Goal: Task Accomplishment & Management: Manage account settings

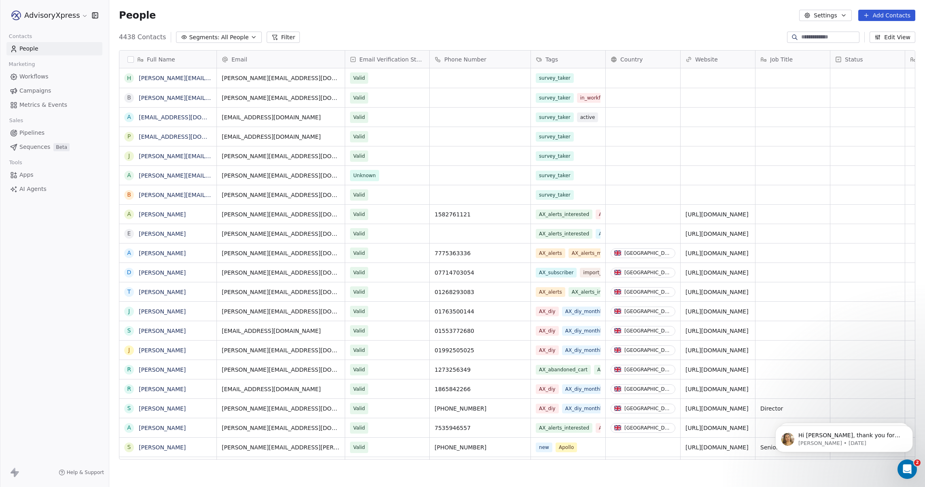
click at [906, 468] on icon "Open Intercom Messenger" at bounding box center [907, 469] width 13 height 13
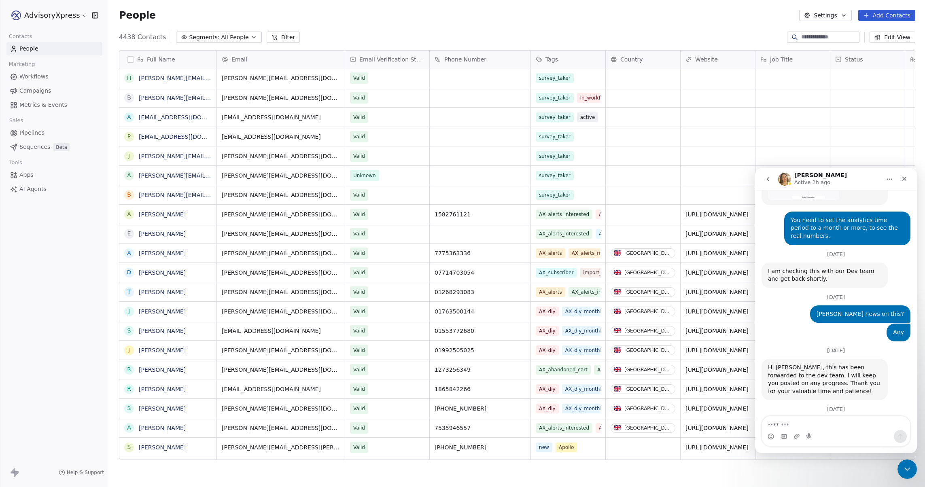
scroll to position [1157, 0]
type textarea "******"
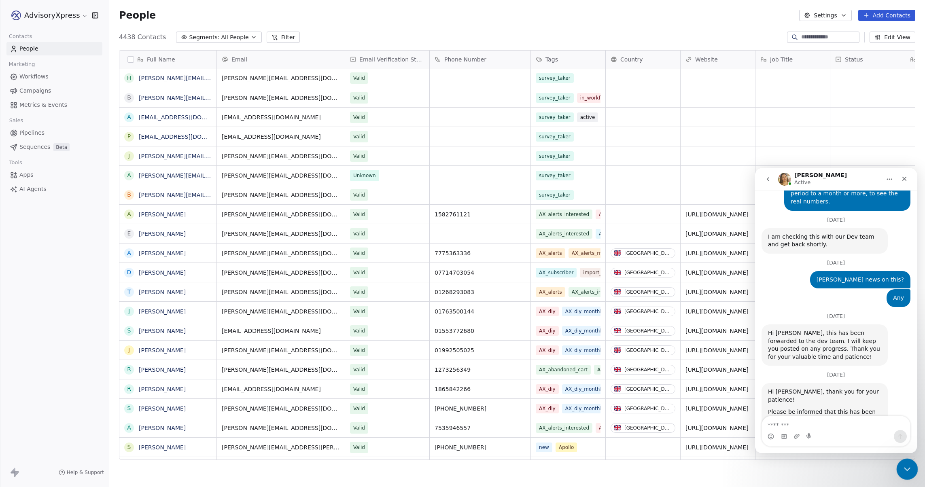
click at [906, 469] on icon "Close Intercom Messenger" at bounding box center [906, 468] width 6 height 3
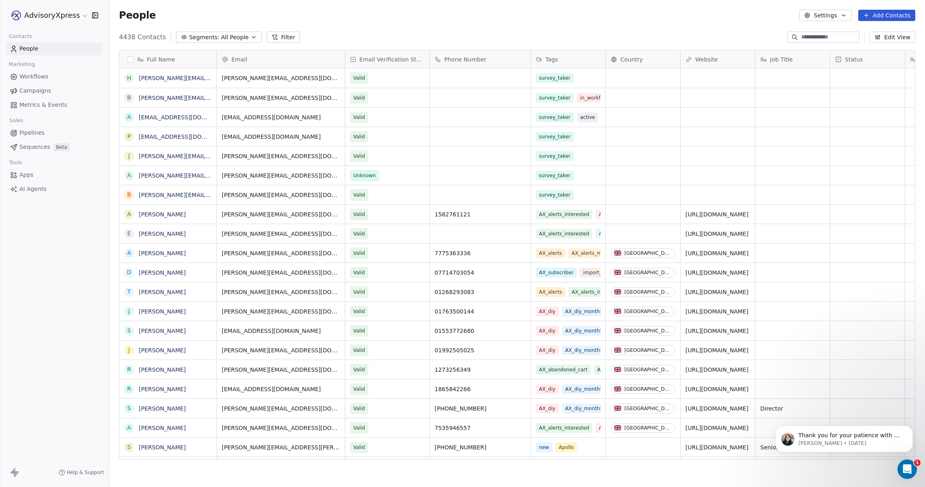
scroll to position [0, 0]
click at [37, 90] on span "Campaigns" at bounding box center [35, 91] width 32 height 8
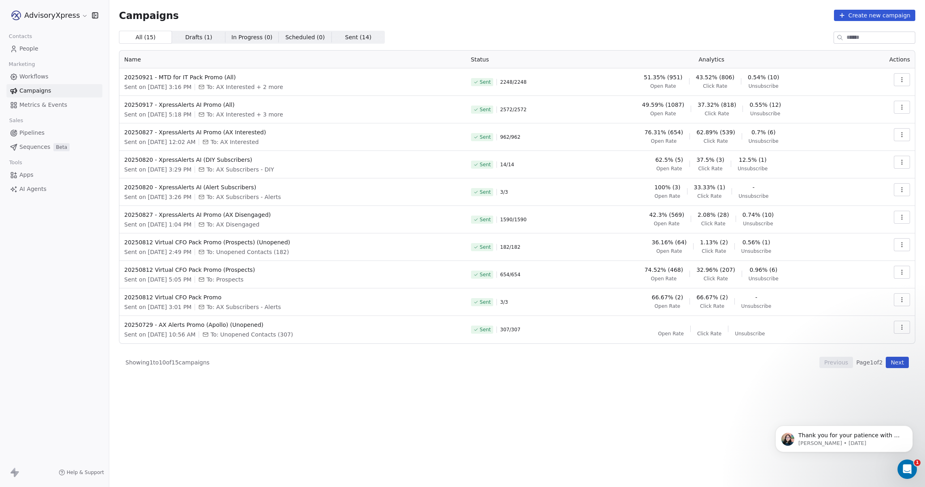
click at [901, 77] on icon "button" at bounding box center [902, 79] width 6 height 6
click at [862, 124] on span "Resend to Unopened" at bounding box center [872, 124] width 68 height 10
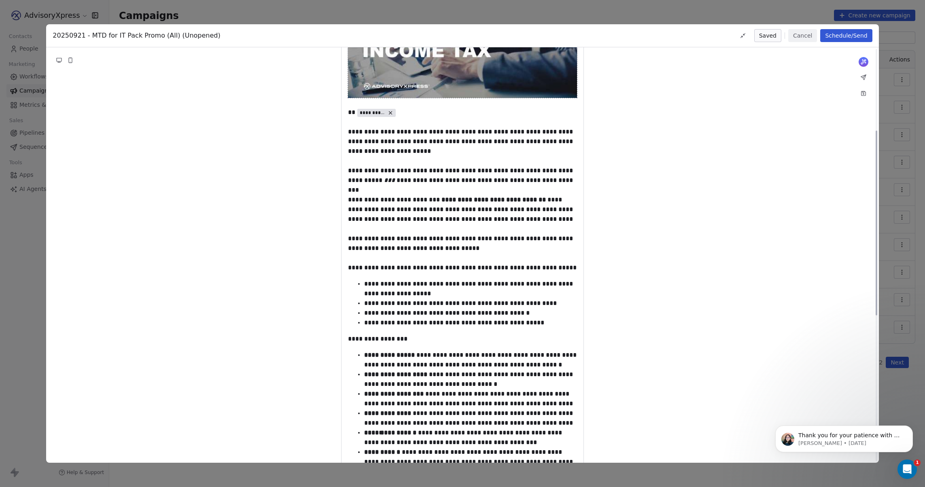
scroll to position [204, 0]
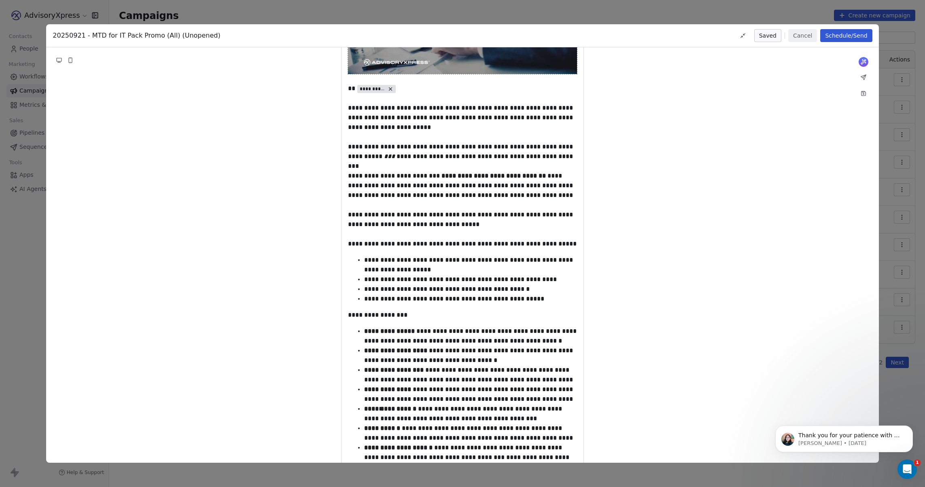
click at [835, 33] on button "Schedule/Send" at bounding box center [846, 35] width 52 height 13
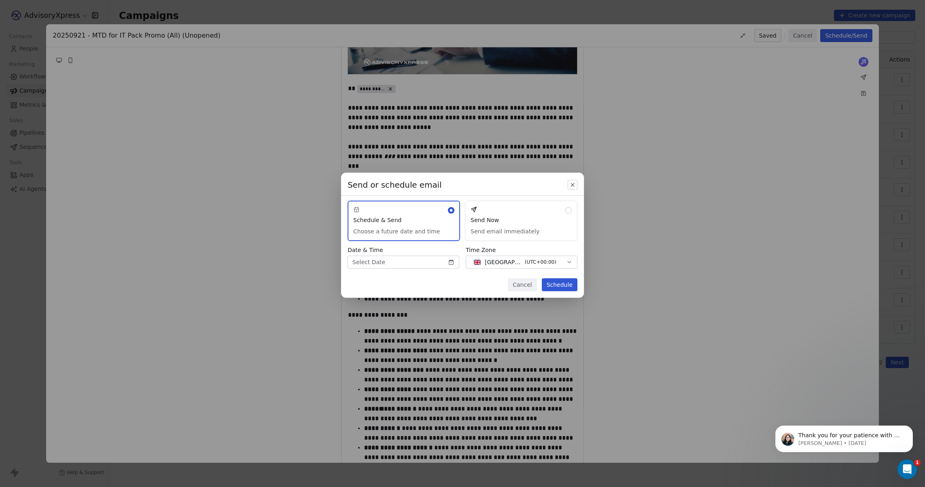
click at [498, 208] on button "Send Now Send email immediately" at bounding box center [521, 221] width 112 height 40
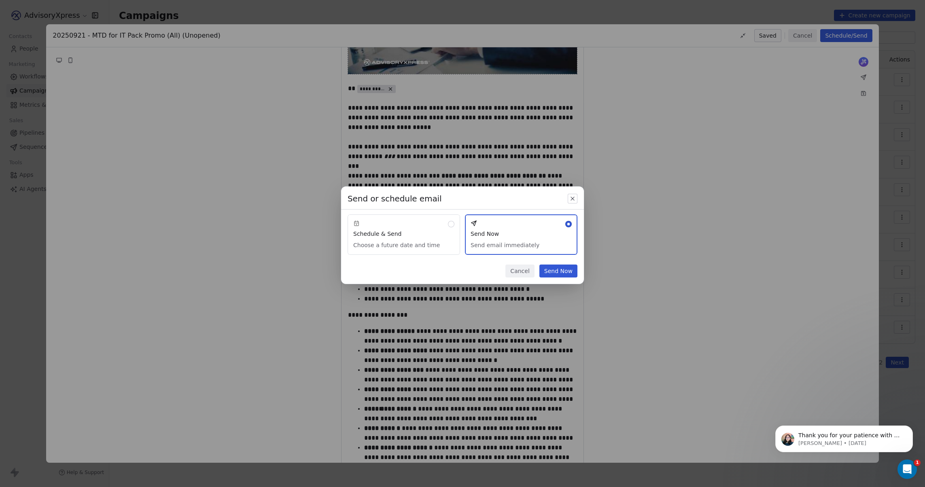
click at [554, 271] on button "Send Now" at bounding box center [558, 271] width 38 height 13
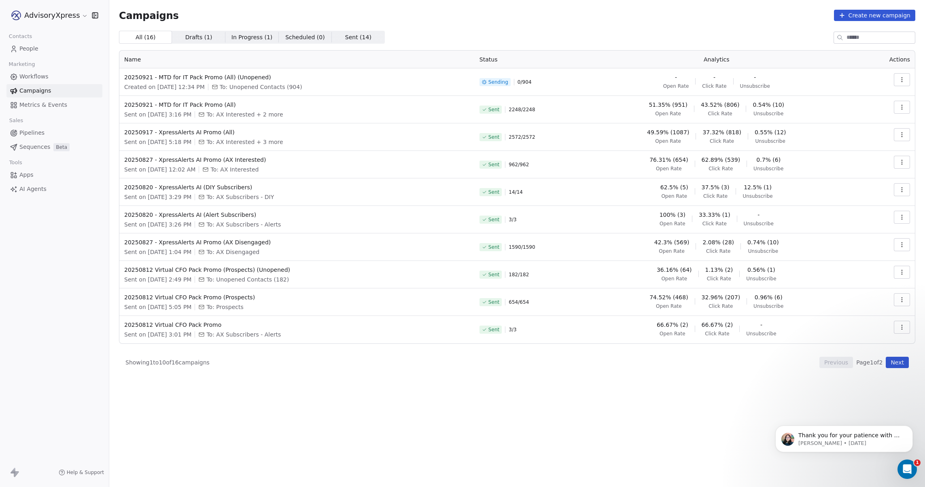
click at [902, 78] on icon "button" at bounding box center [902, 78] width 0 height 0
click at [832, 71] on html "AdvisoryXpress Contacts People Marketing Workflows Campaigns Metrics & Events S…" at bounding box center [462, 243] width 925 height 487
click at [900, 105] on icon "button" at bounding box center [902, 107] width 6 height 6
click at [549, 20] on html "AdvisoryXpress Contacts People Marketing Workflows Campaigns Metrics & Events S…" at bounding box center [462, 243] width 925 height 487
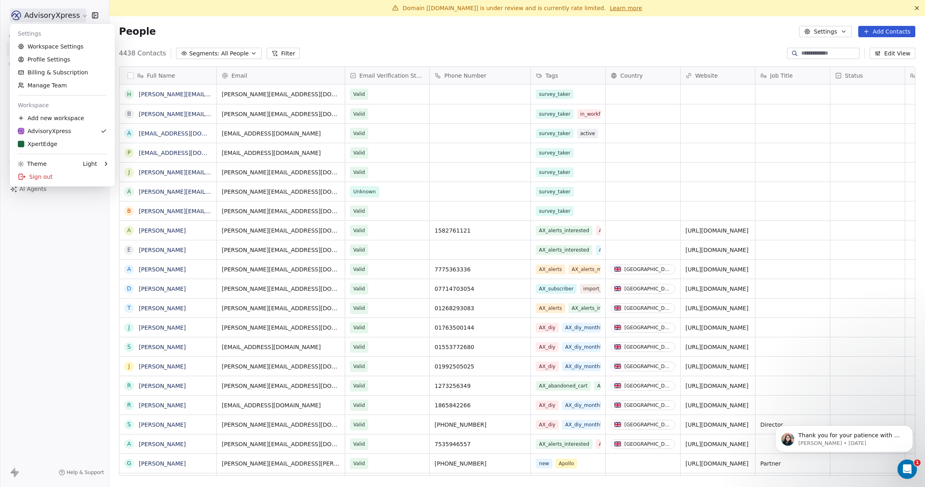
click at [51, 13] on html "AdvisoryXpress Contacts People Marketing Workflows Campaigns Metrics & Events S…" at bounding box center [462, 243] width 925 height 487
click at [41, 45] on link "Workspace Settings" at bounding box center [62, 46] width 99 height 13
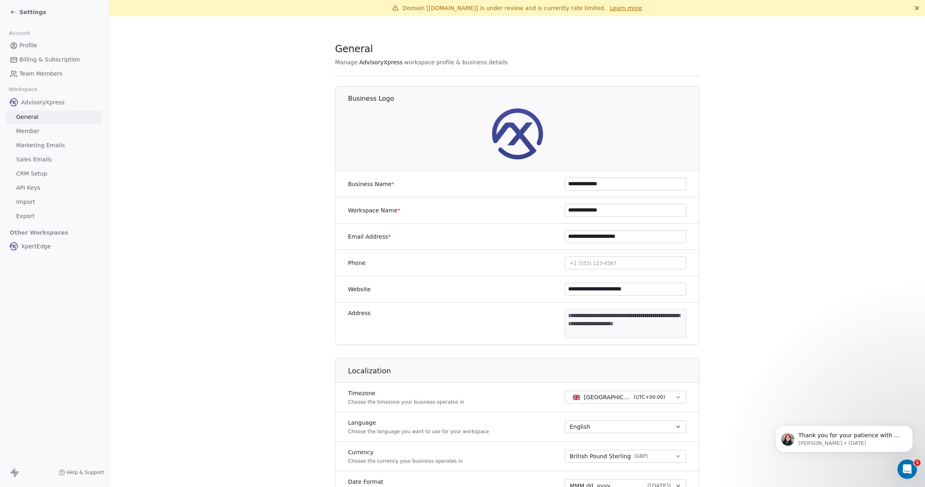
click at [34, 148] on span "Marketing Emails" at bounding box center [40, 145] width 49 height 8
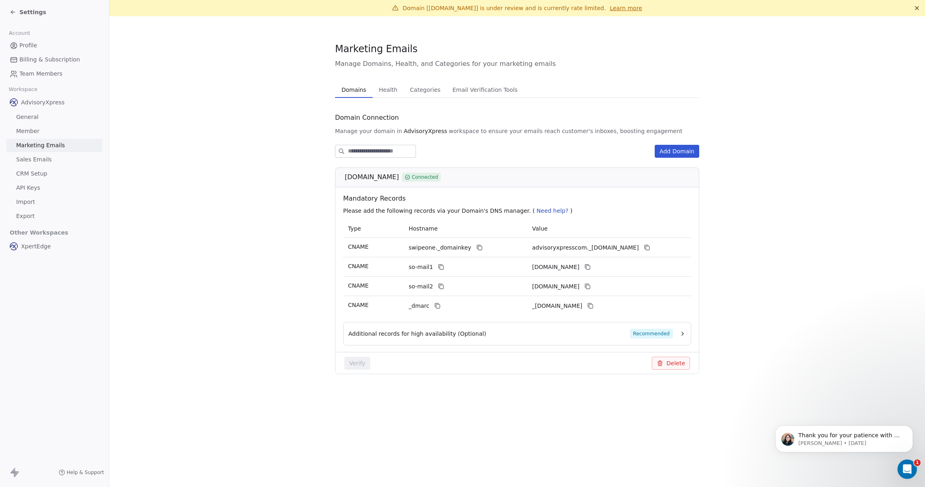
click at [389, 92] on span "Health" at bounding box center [388, 89] width 25 height 11
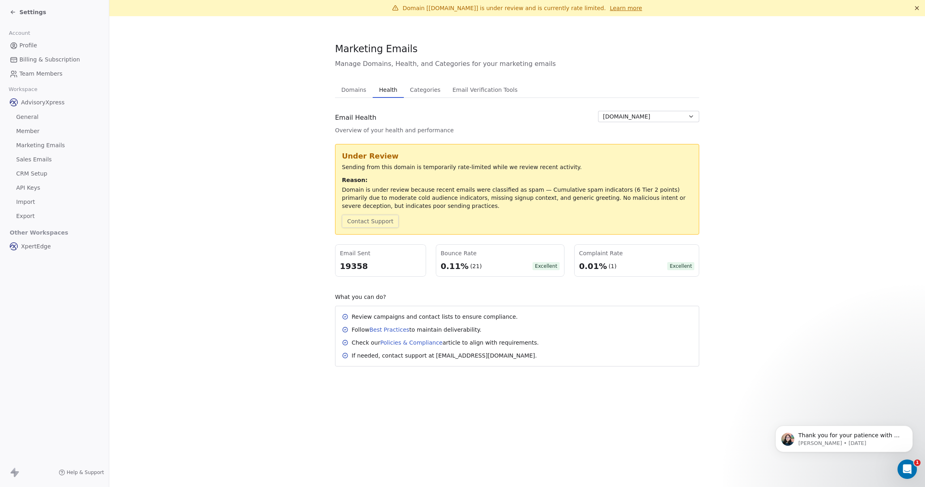
click at [374, 221] on button "Contact Support" at bounding box center [370, 221] width 57 height 13
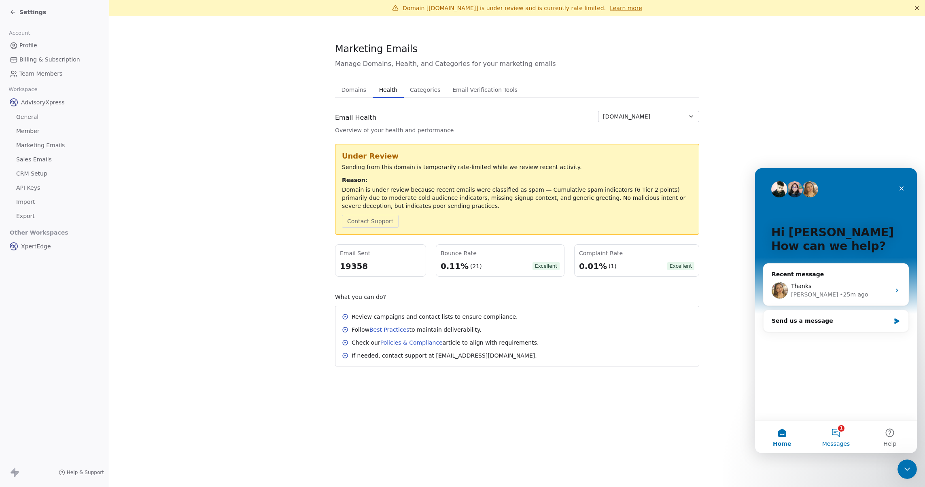
click at [838, 434] on button "1 Messages" at bounding box center [836, 437] width 54 height 32
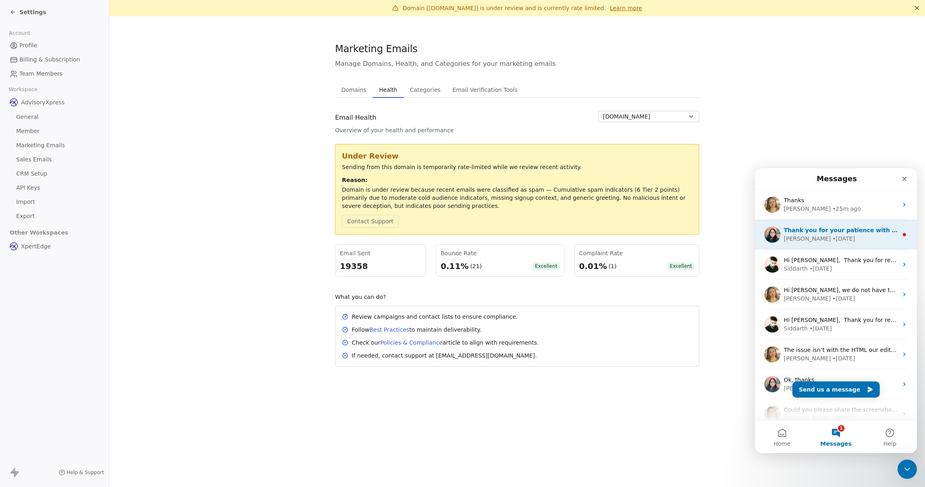
click at [829, 236] on div "[PERSON_NAME] • [DATE]" at bounding box center [841, 239] width 114 height 8
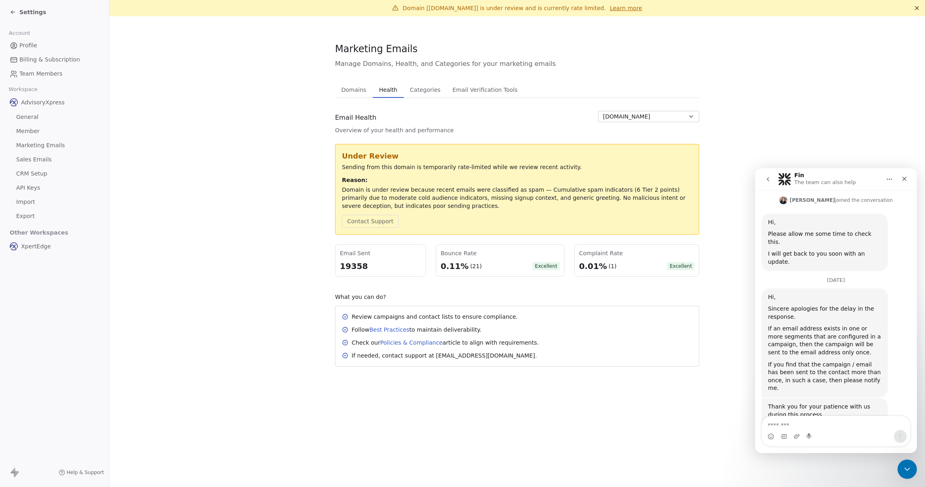
scroll to position [164, 0]
click at [904, 466] on icon "Close Intercom Messenger" at bounding box center [906, 468] width 10 height 10
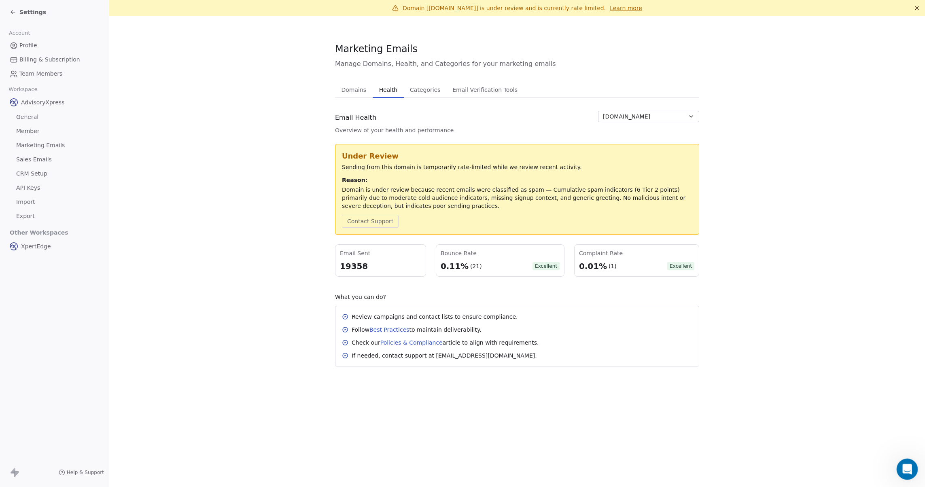
scroll to position [0, 0]
click at [904, 466] on icon "Open Intercom Messenger" at bounding box center [906, 468] width 13 height 13
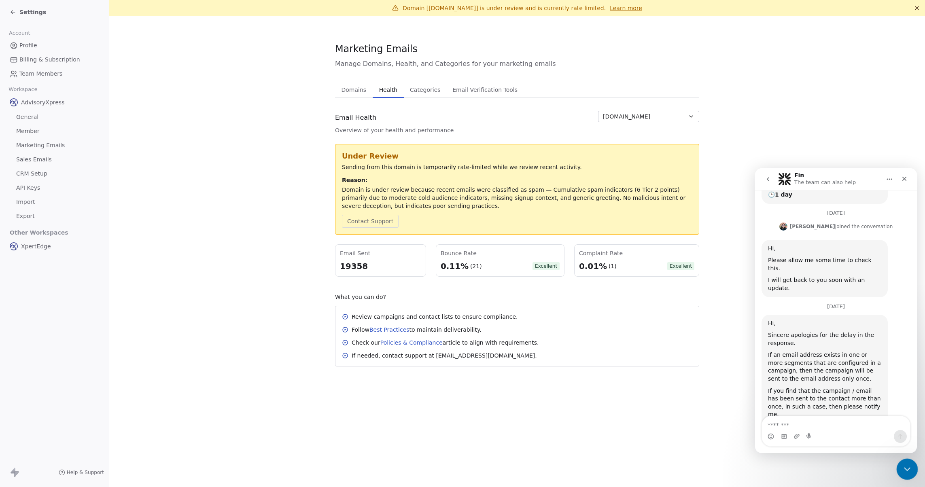
scroll to position [164, 0]
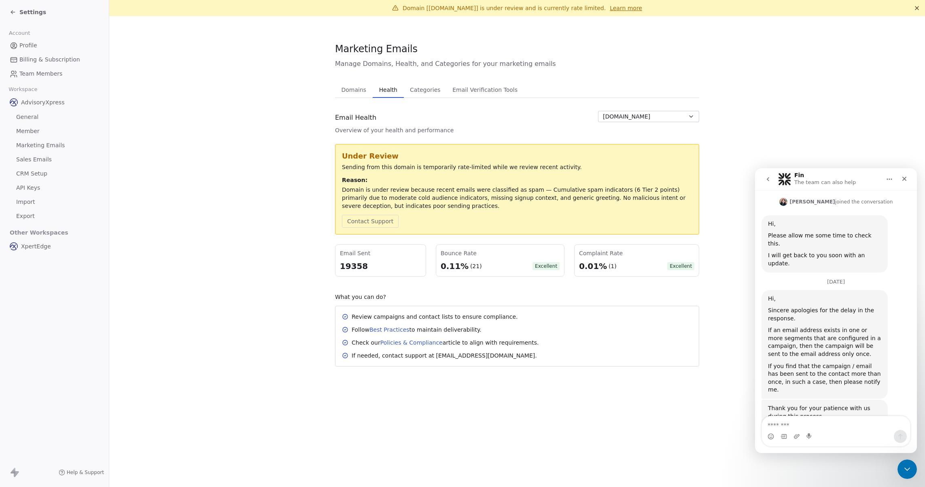
click at [26, 11] on span "Settings" at bounding box center [32, 12] width 27 height 8
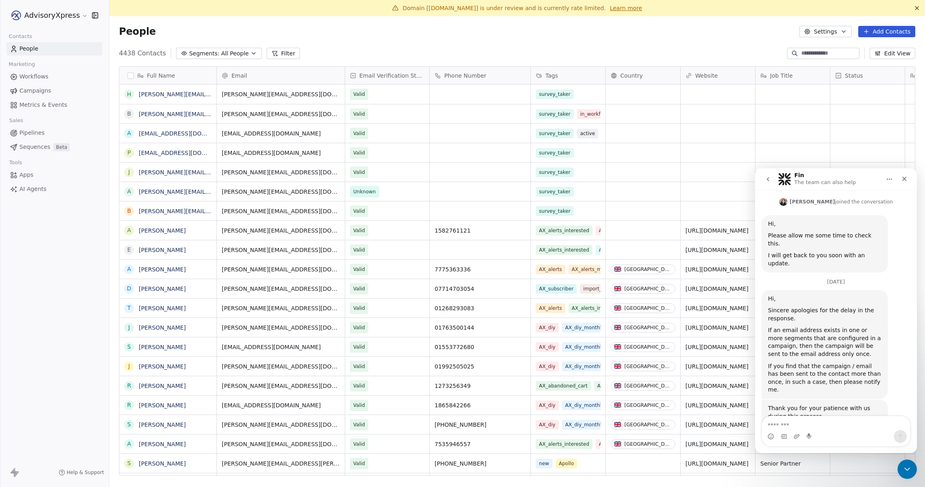
scroll to position [429, 816]
click at [25, 91] on span "Campaigns" at bounding box center [35, 91] width 32 height 8
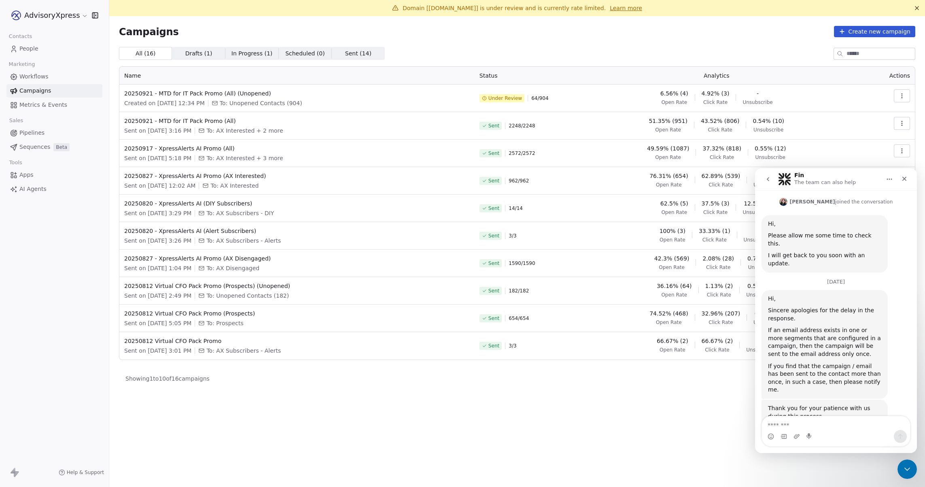
click at [767, 178] on icon "go back" at bounding box center [768, 179] width 6 height 6
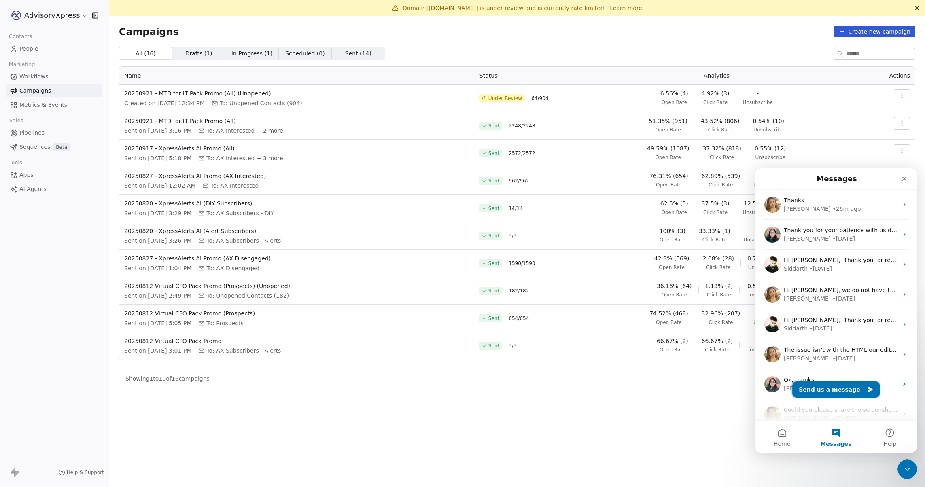
click at [820, 388] on button "Send us a message" at bounding box center [835, 390] width 87 height 16
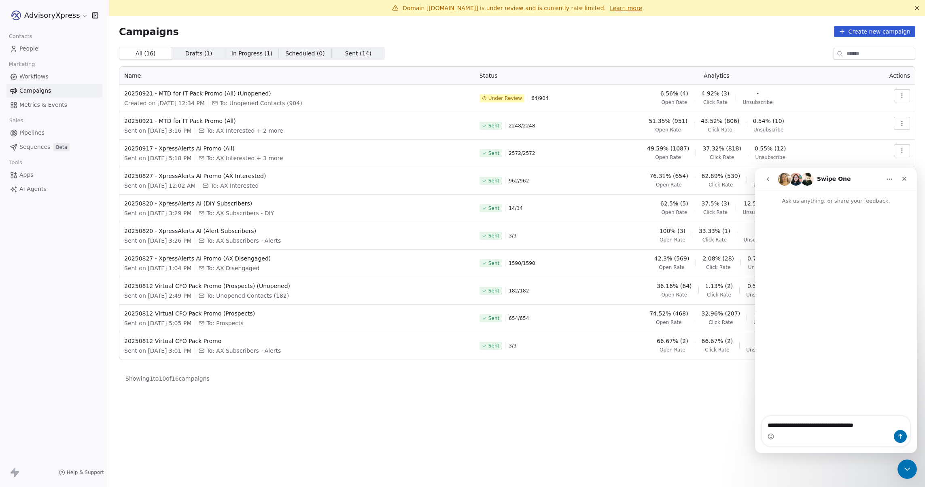
click at [805, 424] on textarea "**********" at bounding box center [836, 423] width 148 height 14
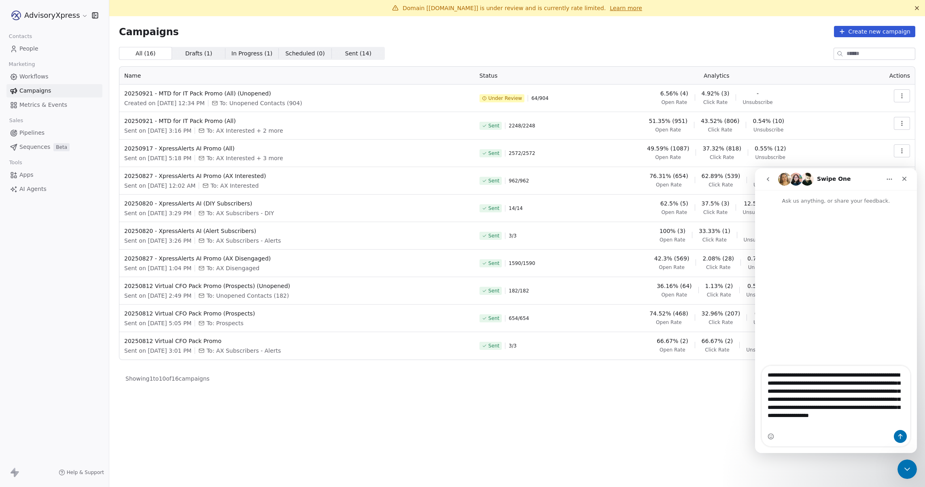
scroll to position [5, 0]
type textarea "**********"
click at [845, 379] on textarea "**********" at bounding box center [836, 398] width 148 height 64
click at [823, 378] on textarea "**********" at bounding box center [836, 398] width 148 height 64
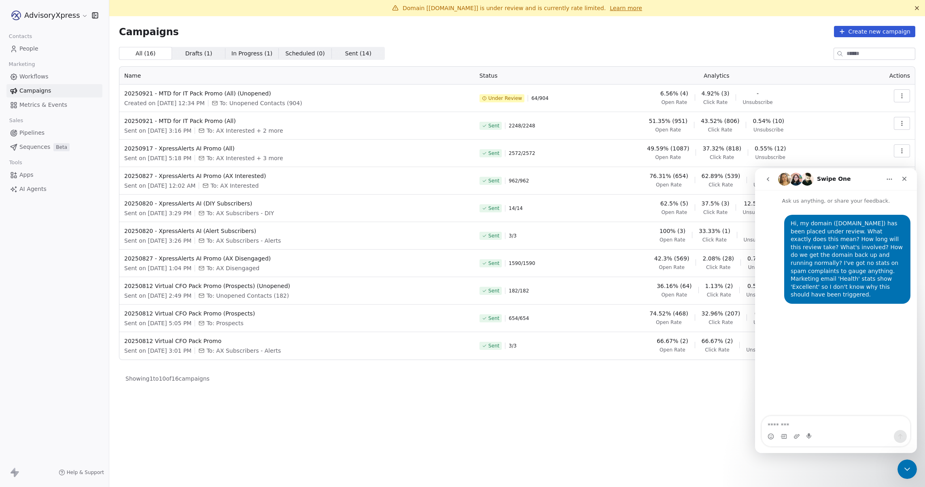
scroll to position [0, 0]
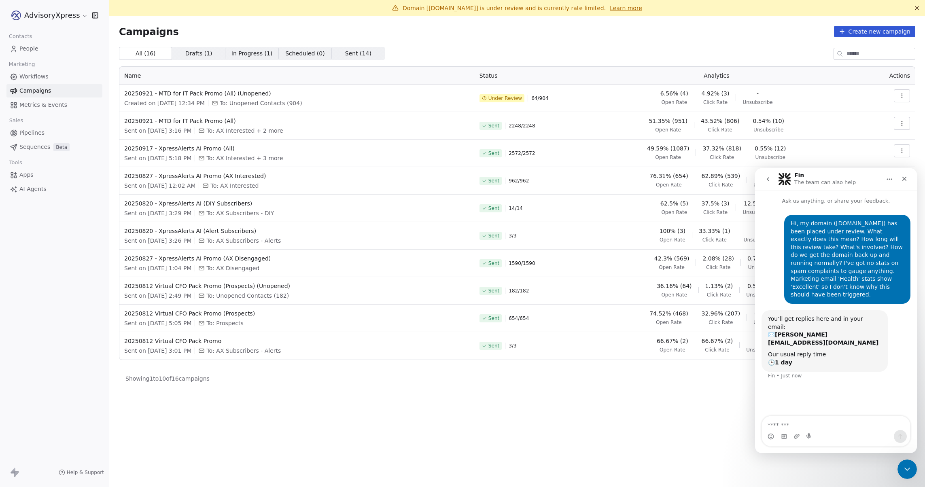
click at [901, 95] on icon "button" at bounding box center [902, 96] width 6 height 6
click at [905, 179] on icon "Close" at bounding box center [904, 179] width 6 height 6
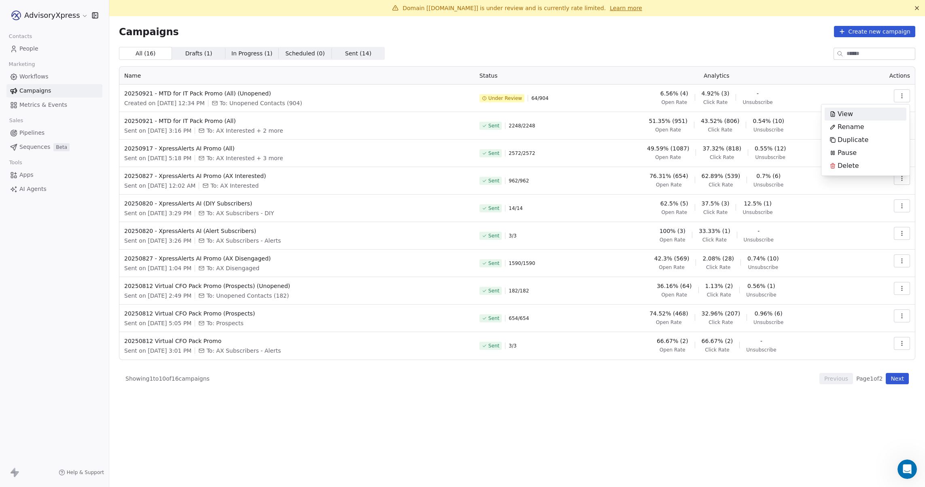
click at [830, 91] on html "AdvisoryXpress Contacts People Marketing Workflows Campaigns Metrics & Events S…" at bounding box center [462, 243] width 925 height 487
click at [902, 123] on icon "button" at bounding box center [902, 123] width 6 height 6
click at [873, 110] on html "AdvisoryXpress Contacts People Marketing Workflows Campaigns Metrics & Events S…" at bounding box center [462, 243] width 925 height 487
click at [901, 93] on icon "button" at bounding box center [902, 96] width 6 height 6
click at [837, 112] on div "View" at bounding box center [841, 114] width 33 height 13
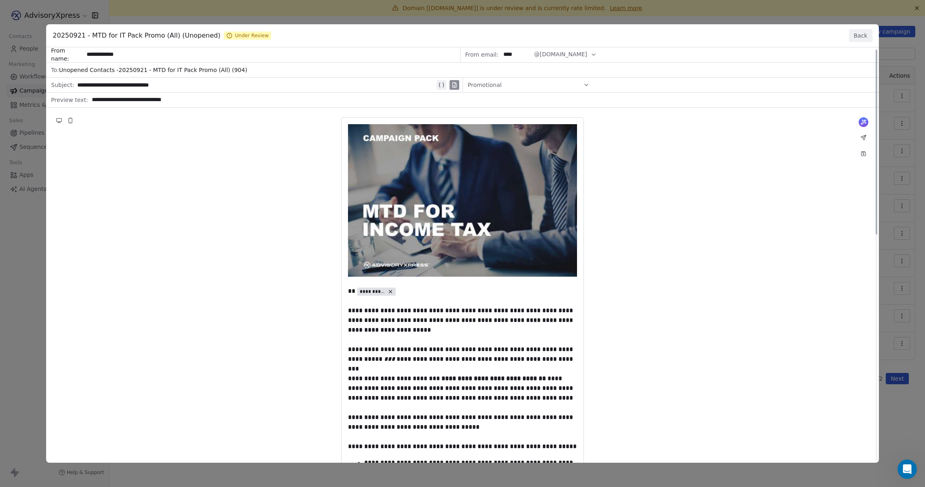
drag, startPoint x: 857, startPoint y: 34, endPoint x: 773, endPoint y: 129, distance: 127.6
click at [765, 140] on div "**********" at bounding box center [462, 243] width 832 height 439
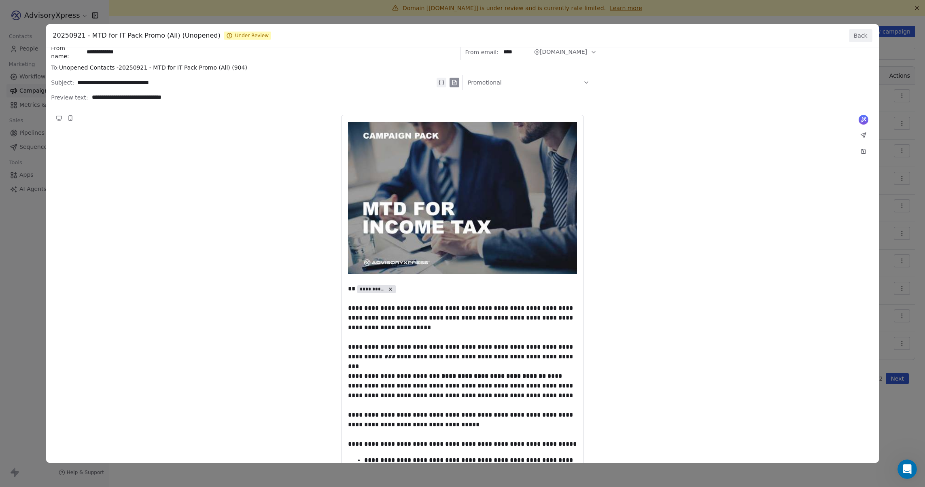
click at [854, 33] on button "Back" at bounding box center [860, 35] width 23 height 13
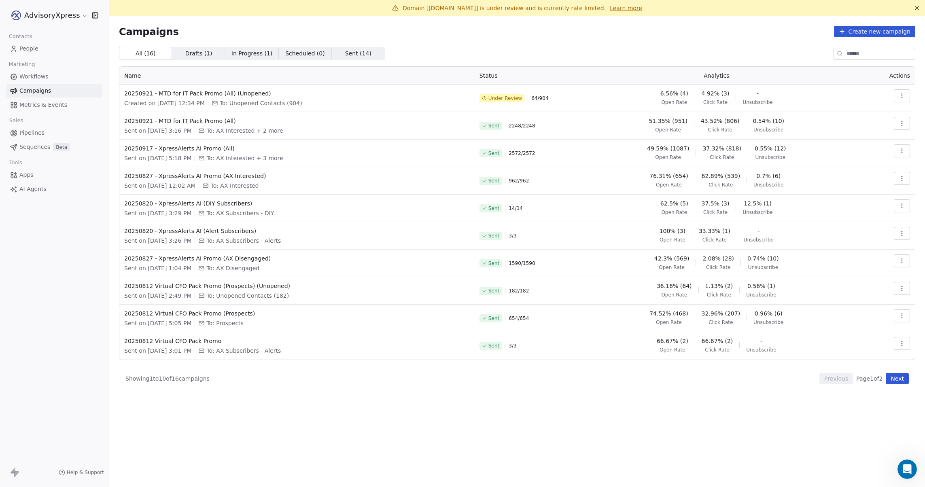
click at [620, 7] on link "Learn more" at bounding box center [626, 8] width 32 height 8
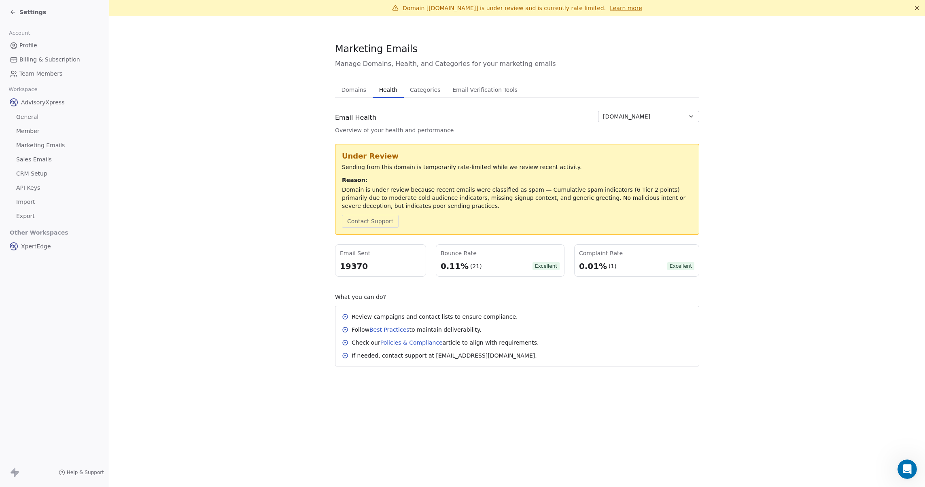
click at [428, 91] on span "Categories" at bounding box center [425, 89] width 37 height 11
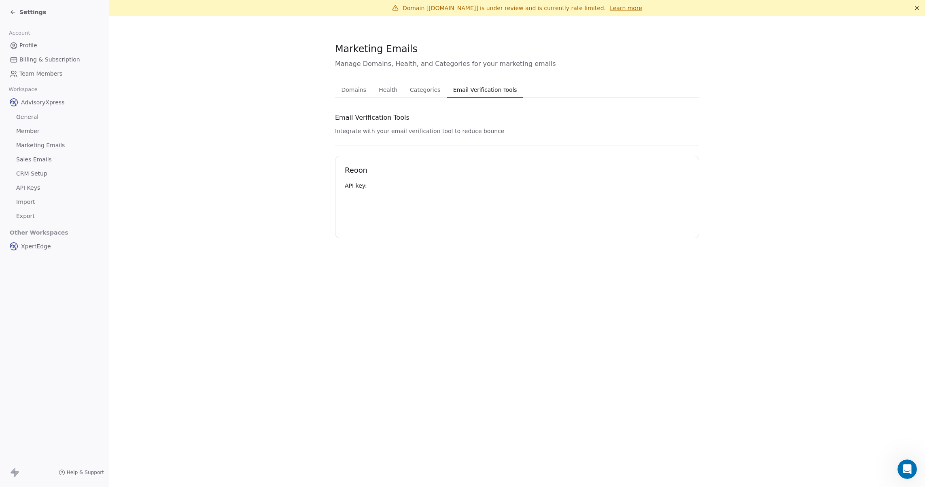
click at [469, 89] on span "Email Verification Tools" at bounding box center [485, 89] width 70 height 11
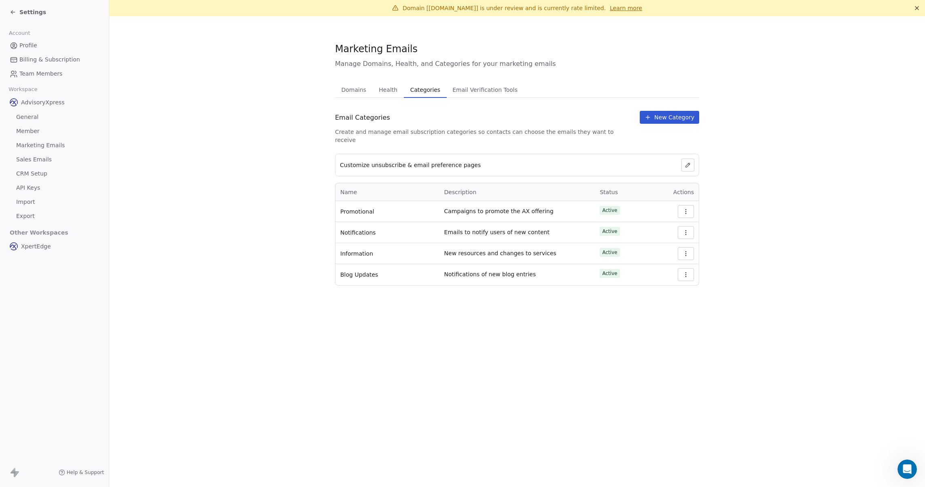
click at [427, 90] on span "Categories" at bounding box center [425, 89] width 36 height 11
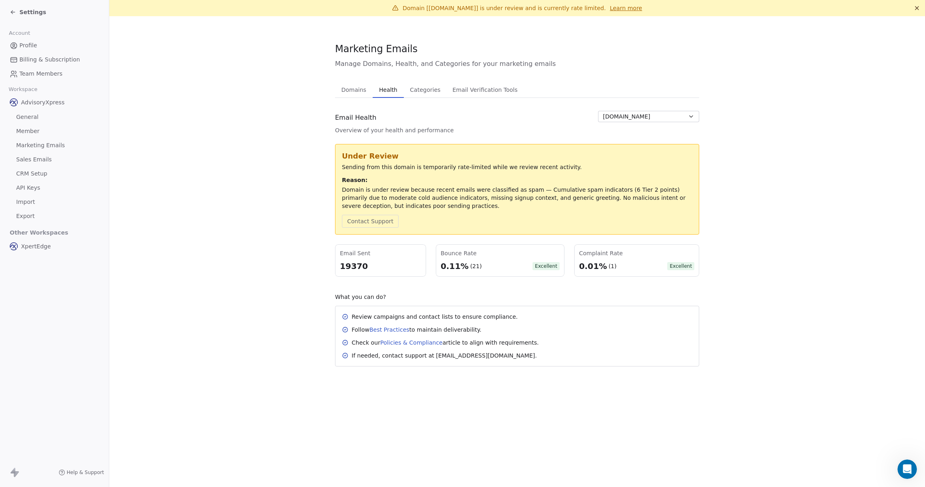
click at [389, 89] on span "Health" at bounding box center [388, 89] width 25 height 11
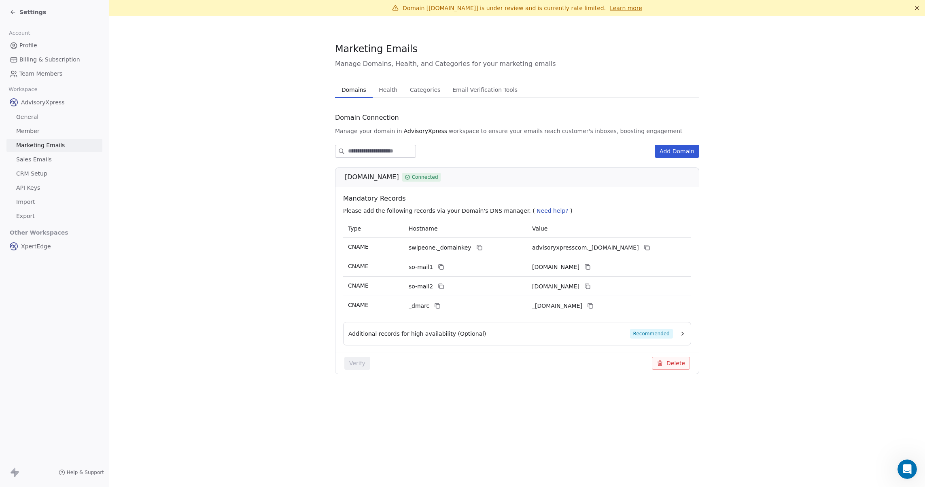
click at [349, 89] on span "Domains" at bounding box center [353, 89] width 31 height 11
click at [904, 469] on icon "Open Intercom Messenger" at bounding box center [906, 468] width 13 height 13
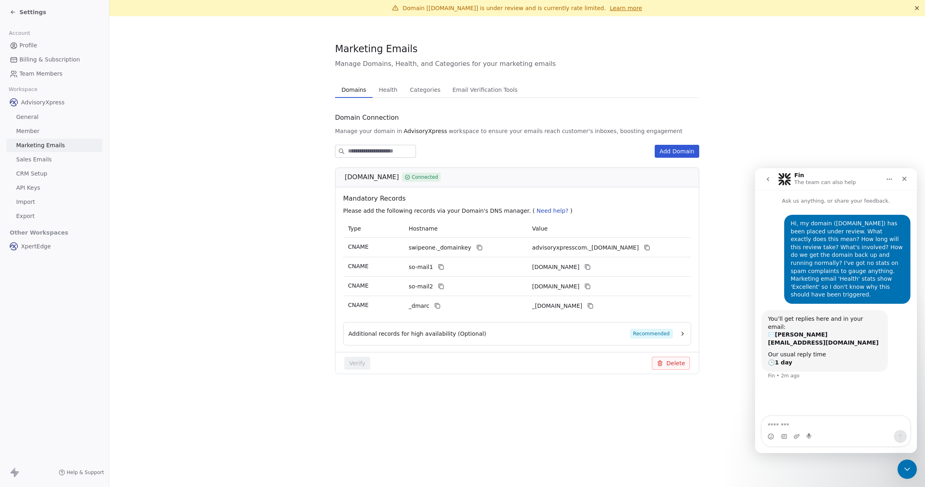
click at [388, 86] on span "Health" at bounding box center [388, 89] width 25 height 11
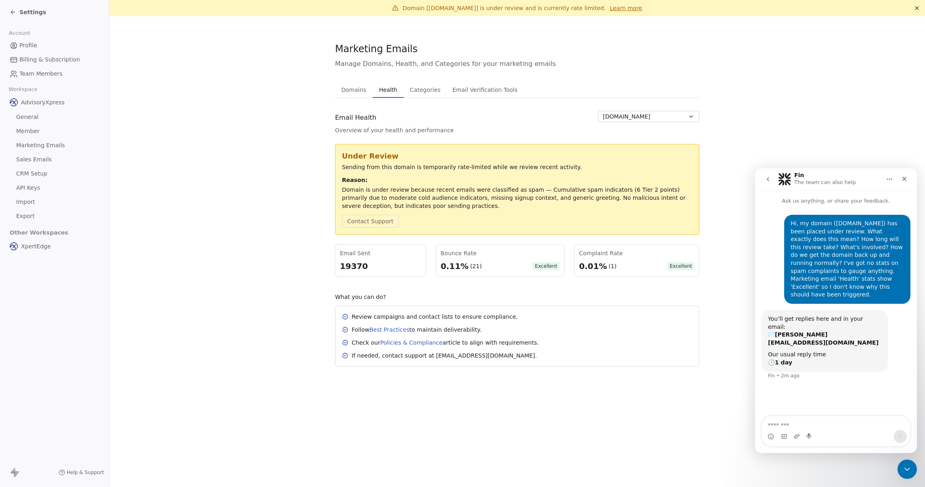
click at [395, 330] on link "Best Practices" at bounding box center [389, 330] width 40 height 6
click at [415, 342] on link "Policies & Compliance" at bounding box center [411, 343] width 62 height 6
click at [632, 116] on span "[DOMAIN_NAME]" at bounding box center [626, 116] width 47 height 8
click at [557, 107] on html "Settings Account Profile Billing & Subscription Team Members Workspace Advisory…" at bounding box center [462, 243] width 925 height 487
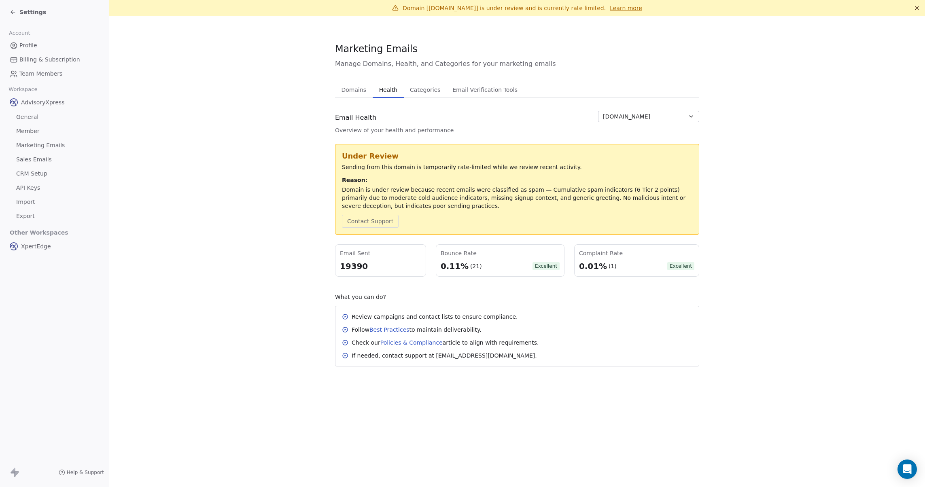
click at [15, 9] on icon at bounding box center [13, 12] width 6 height 6
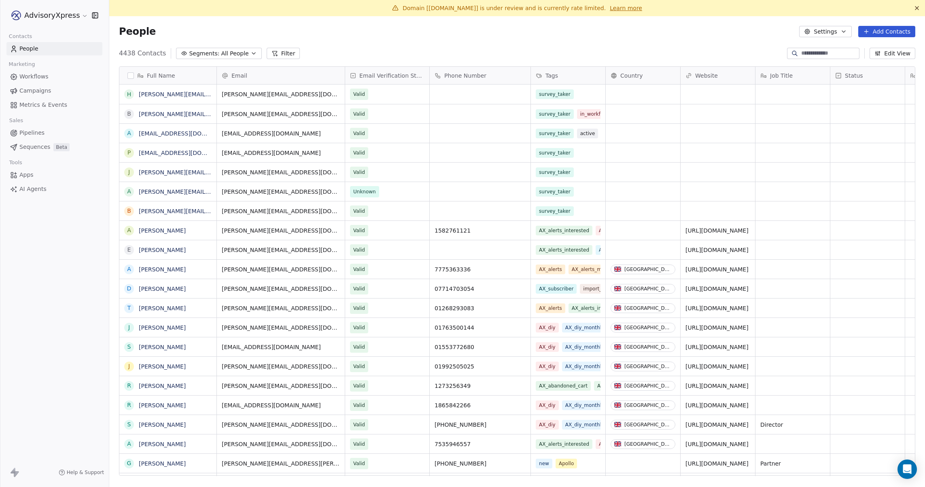
scroll to position [429, 816]
click at [32, 89] on span "Campaigns" at bounding box center [35, 91] width 32 height 8
